Goal: Find specific page/section: Find specific page/section

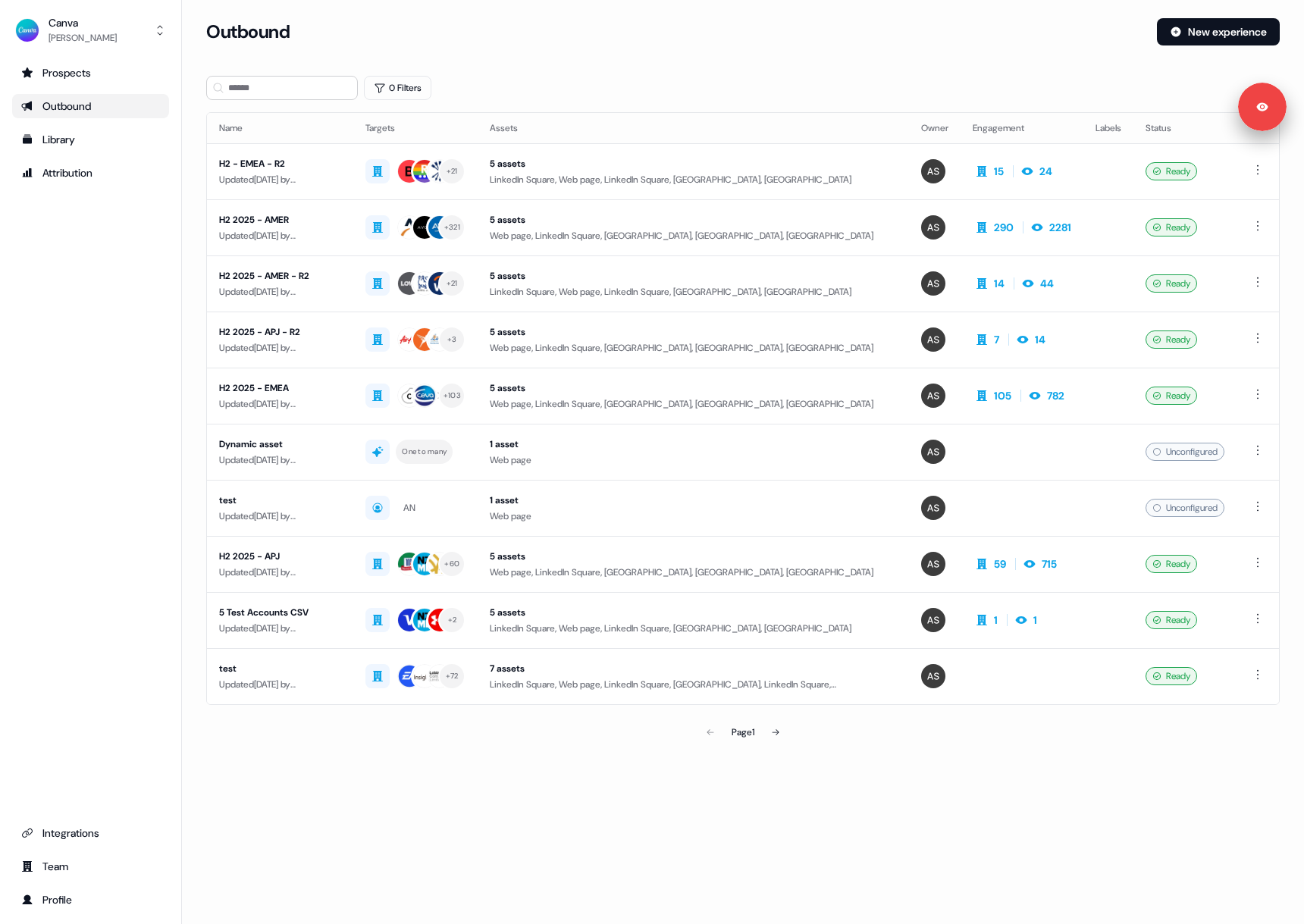
drag, startPoint x: 163, startPoint y: 291, endPoint x: 24, endPoint y: 291, distance: 139.0
click at [163, 291] on div "Prospects Outbound Library Attribution Integrations Team Profile" at bounding box center [90, 485] width 157 height 851
click at [62, 834] on div "Integrations" at bounding box center [90, 832] width 138 height 15
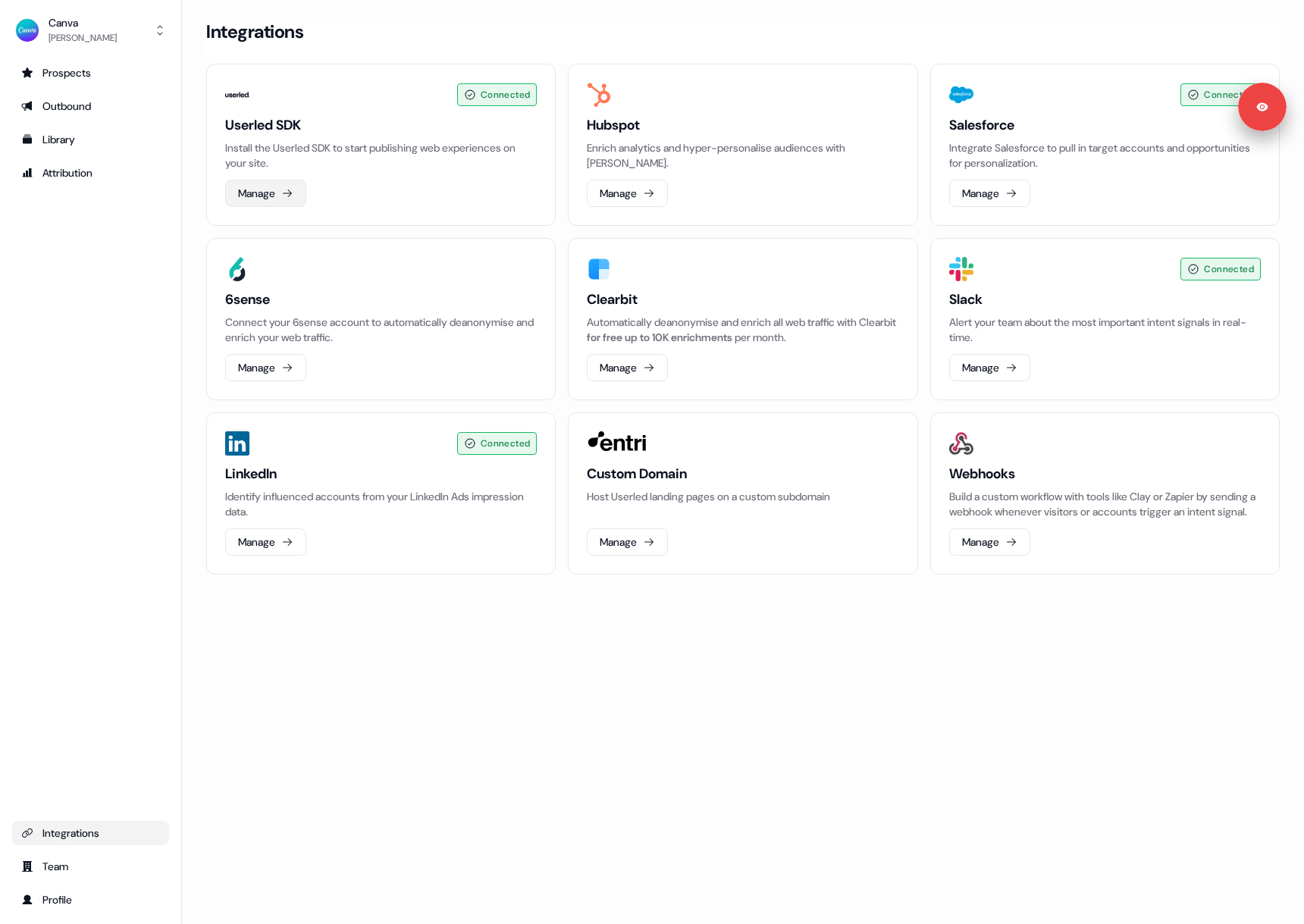
click at [291, 201] on button "Manage" at bounding box center [266, 193] width 81 height 27
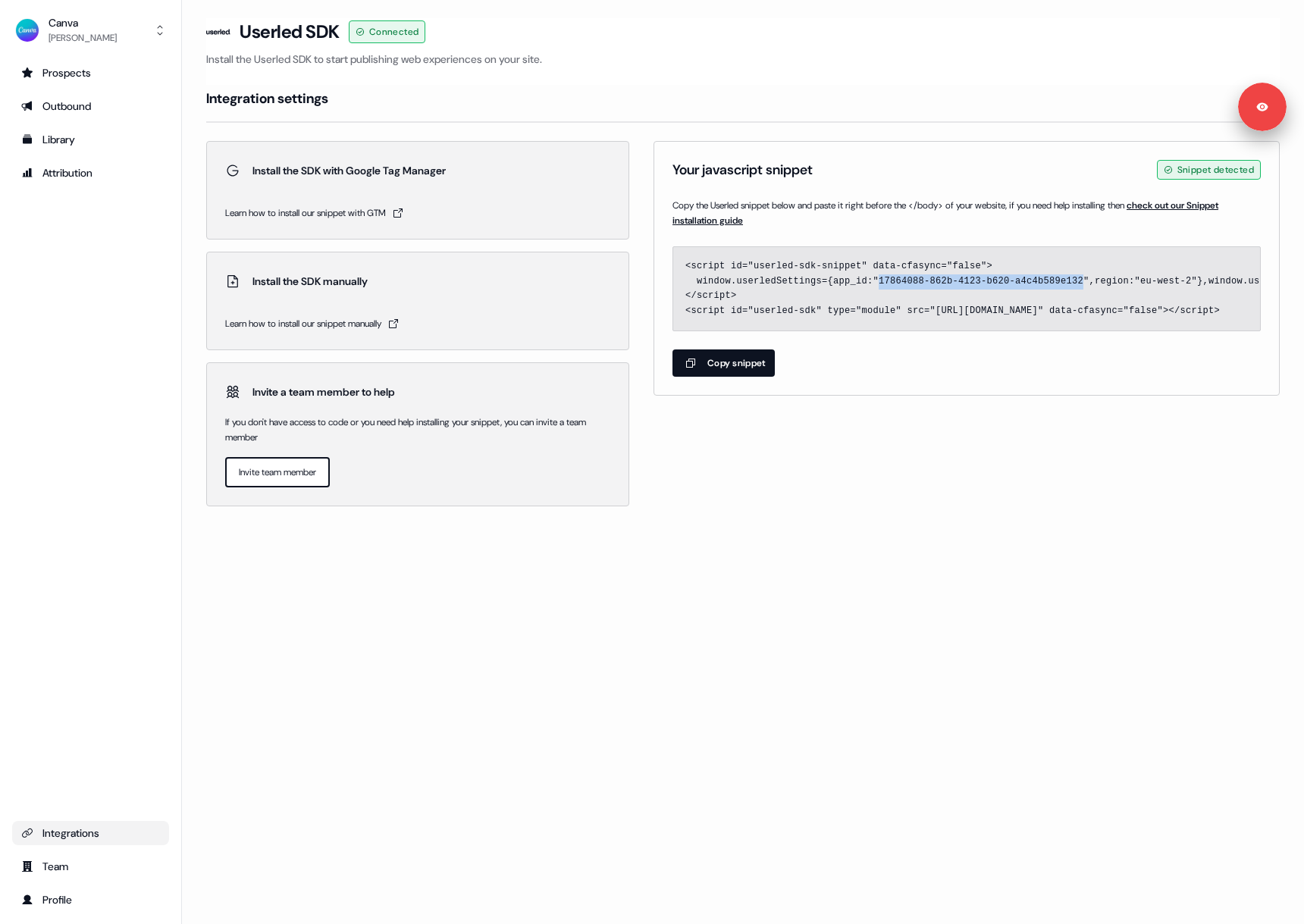
drag, startPoint x: 879, startPoint y: 279, endPoint x: 1085, endPoint y: 281, distance: 206.0
copy code "17864088-862b-4123-b620-a4c4b589e132"
click at [79, 74] on div "Prospects" at bounding box center [90, 72] width 138 height 15
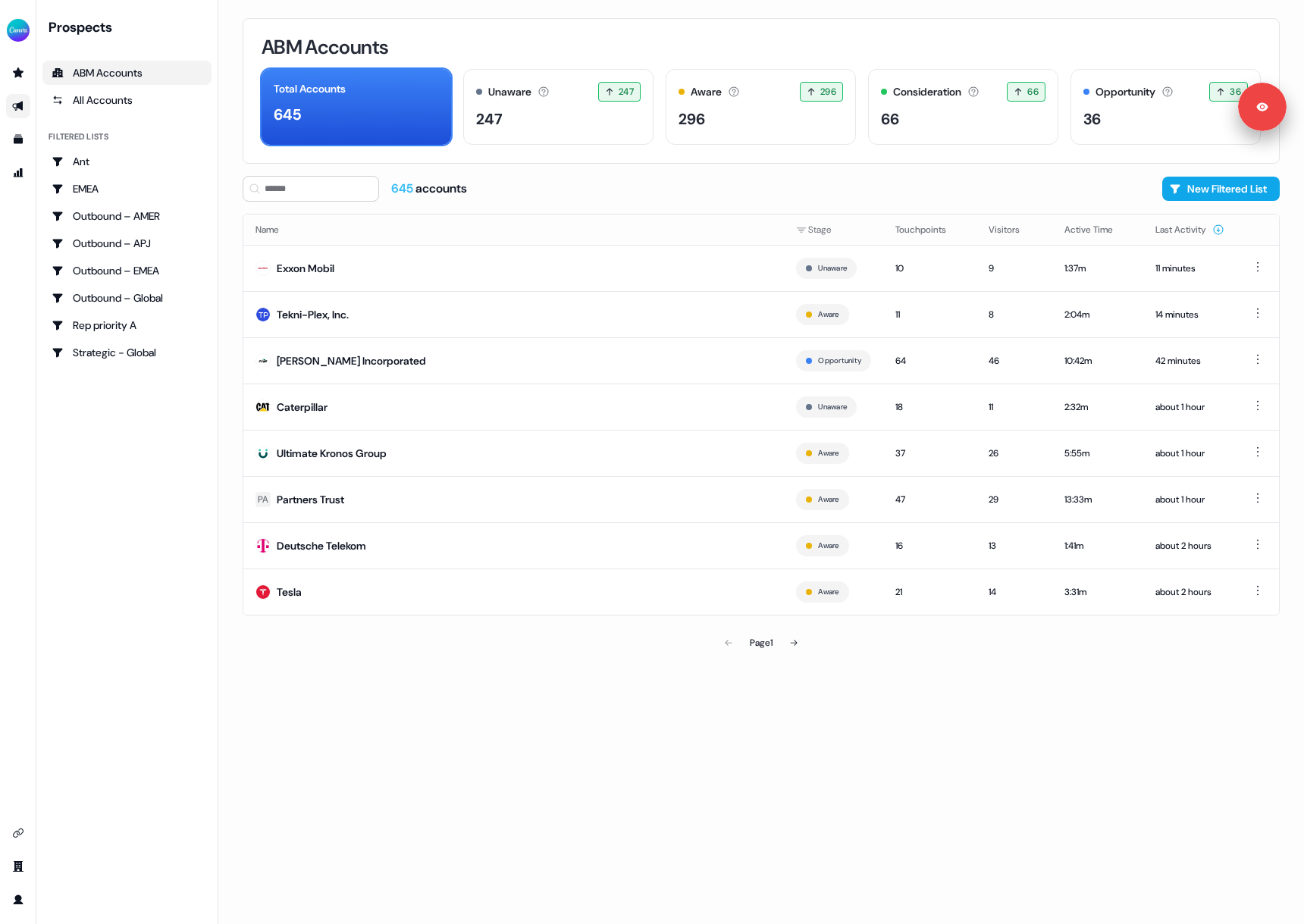
click at [28, 102] on link "Go to outbound experience" at bounding box center [19, 106] width 24 height 24
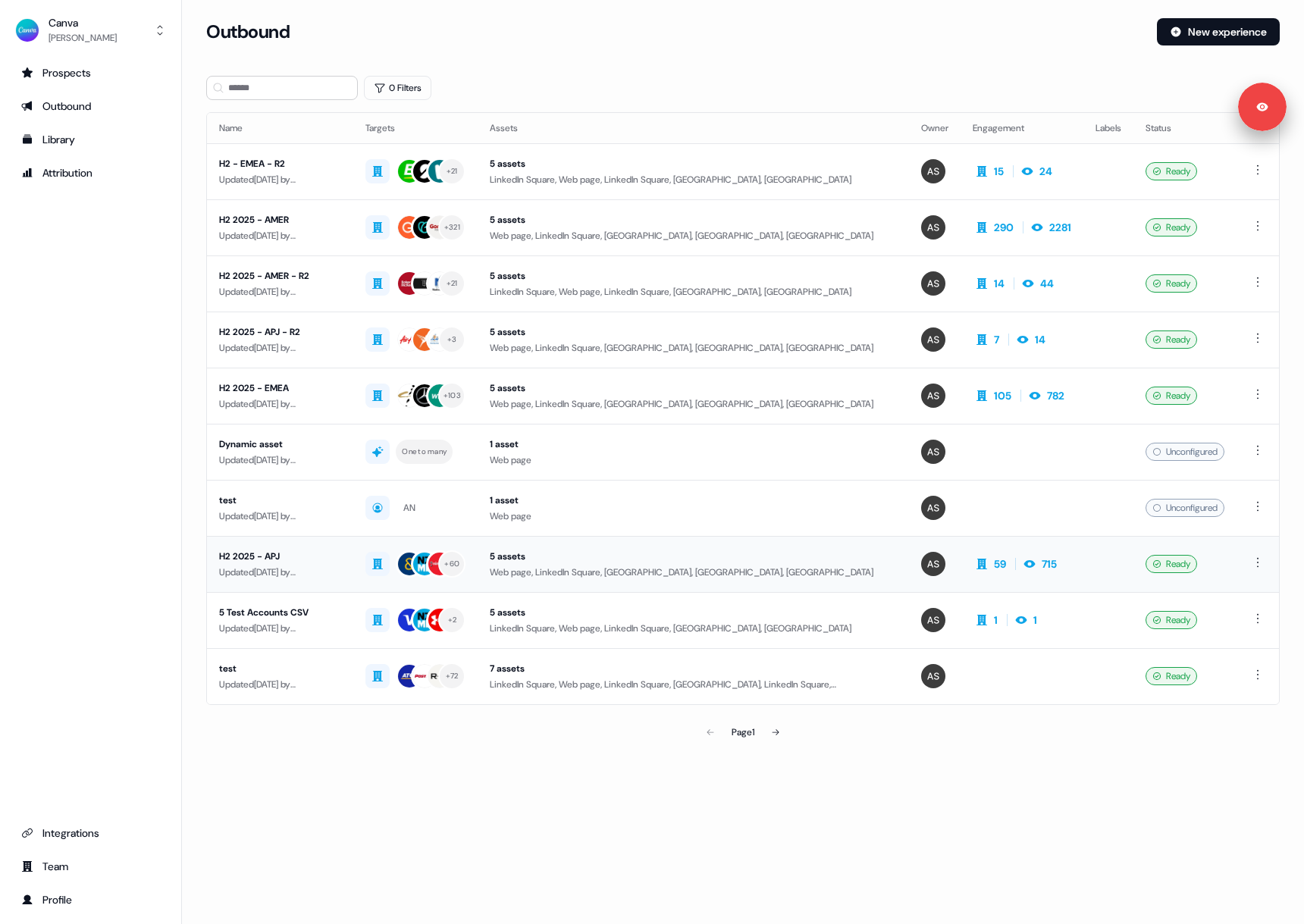
click at [312, 559] on div "H2 2025 - APJ" at bounding box center [280, 556] width 122 height 15
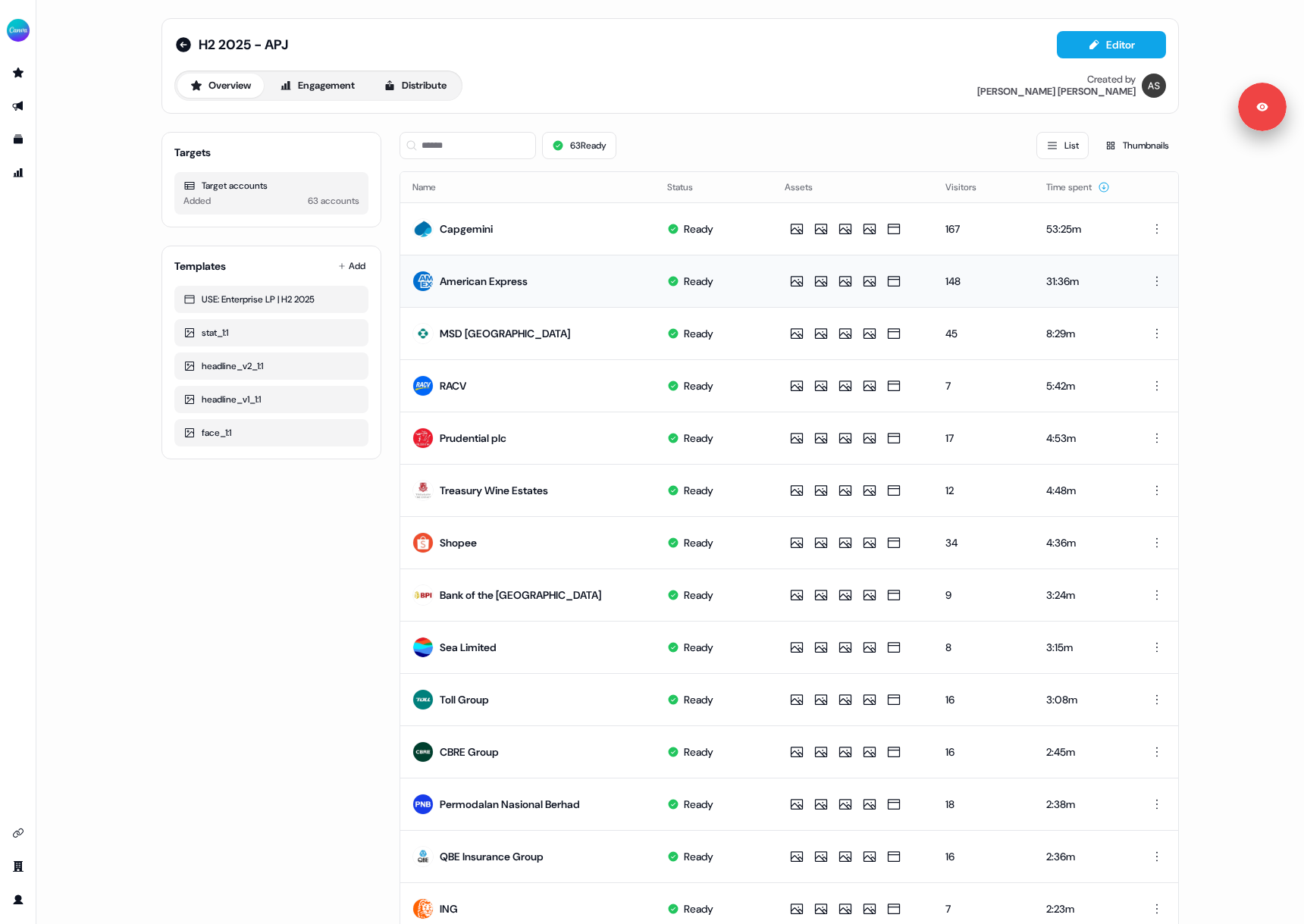
click at [427, 283] on img at bounding box center [423, 281] width 21 height 21
click at [497, 284] on div "American Express" at bounding box center [483, 281] width 88 height 15
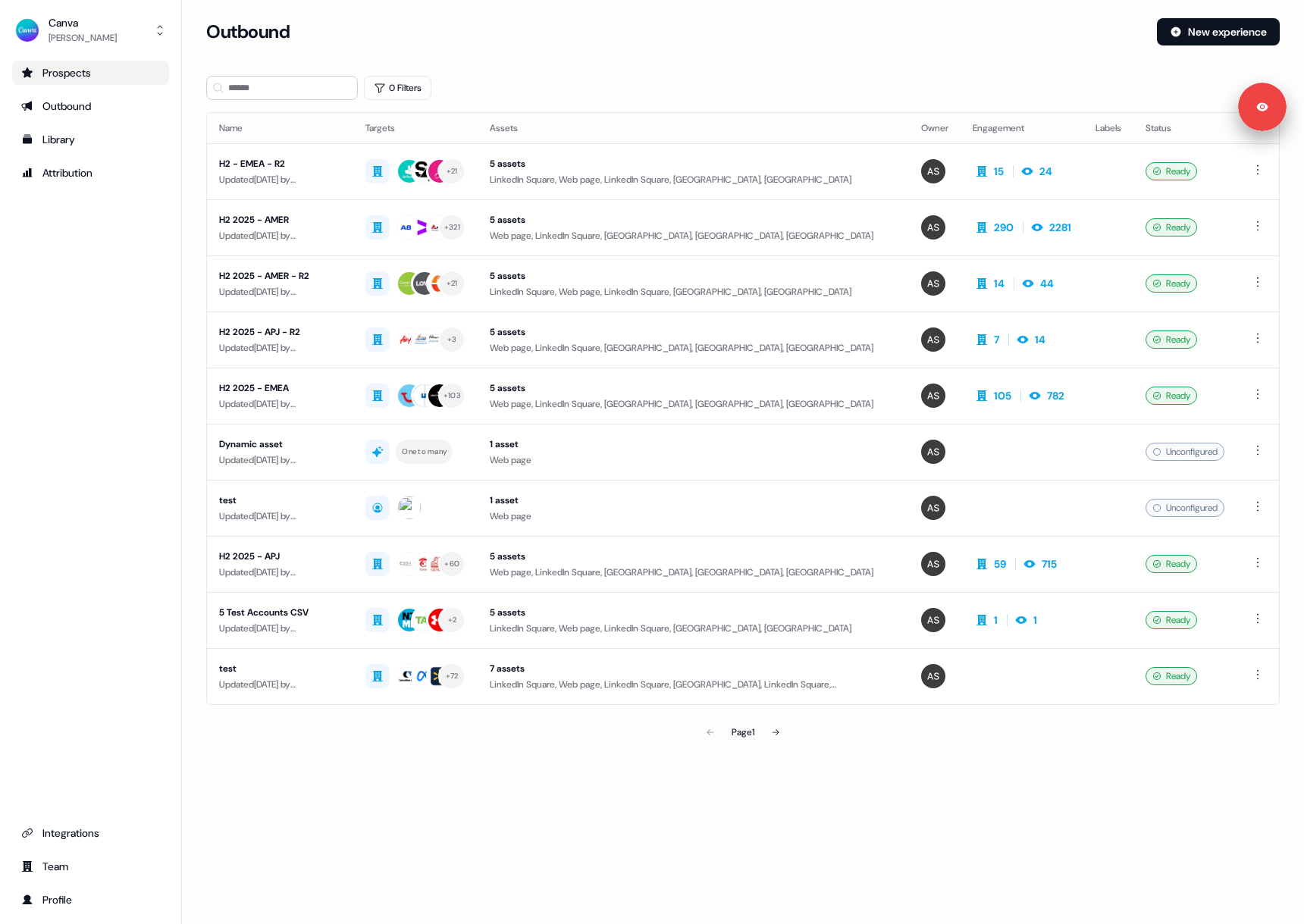
click at [111, 69] on div "Prospects" at bounding box center [90, 72] width 138 height 15
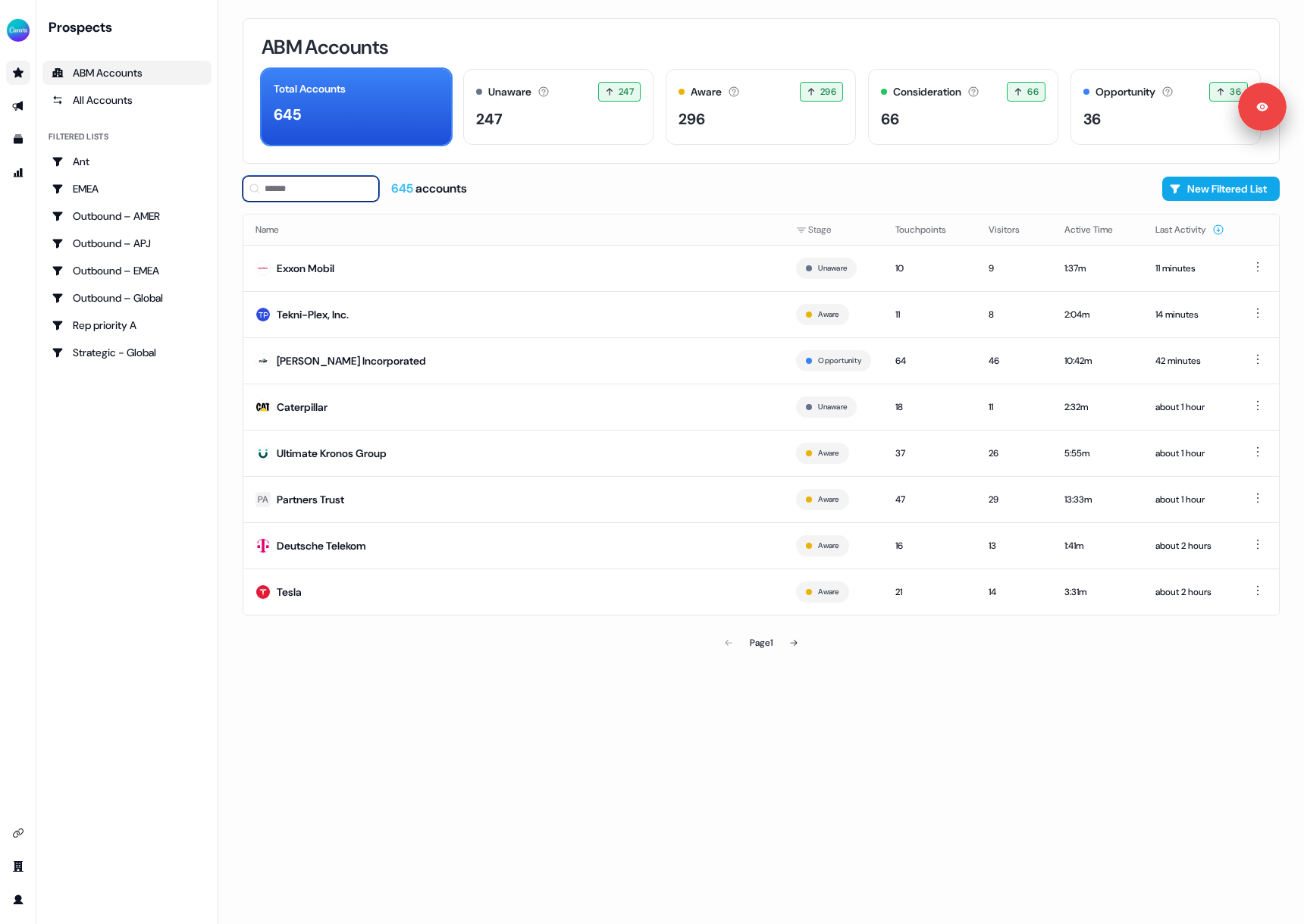
click at [336, 188] on input at bounding box center [311, 188] width 137 height 26
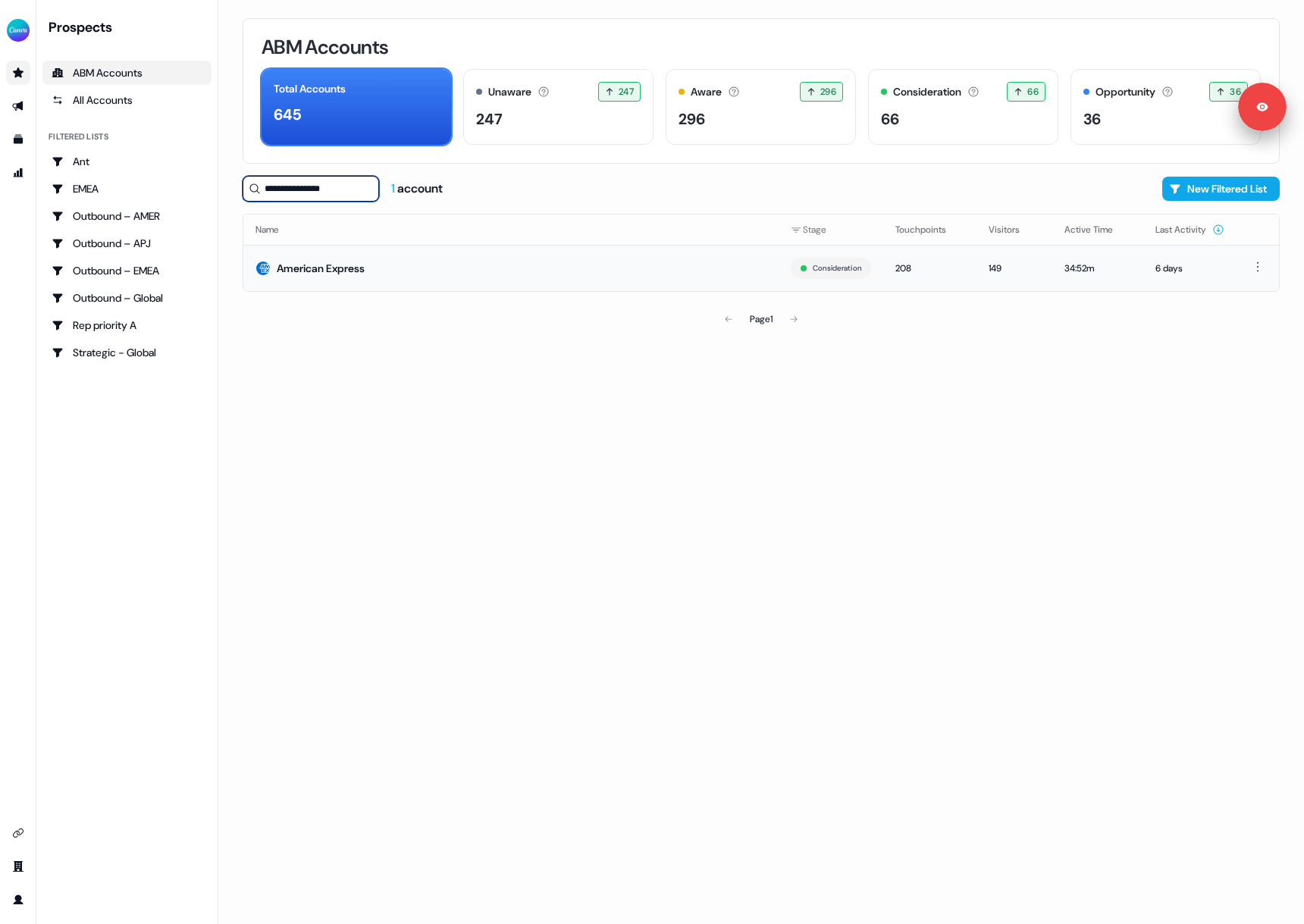
type input "**********"
click at [342, 268] on div "American Express" at bounding box center [320, 268] width 88 height 15
